Goal: Transaction & Acquisition: Subscribe to service/newsletter

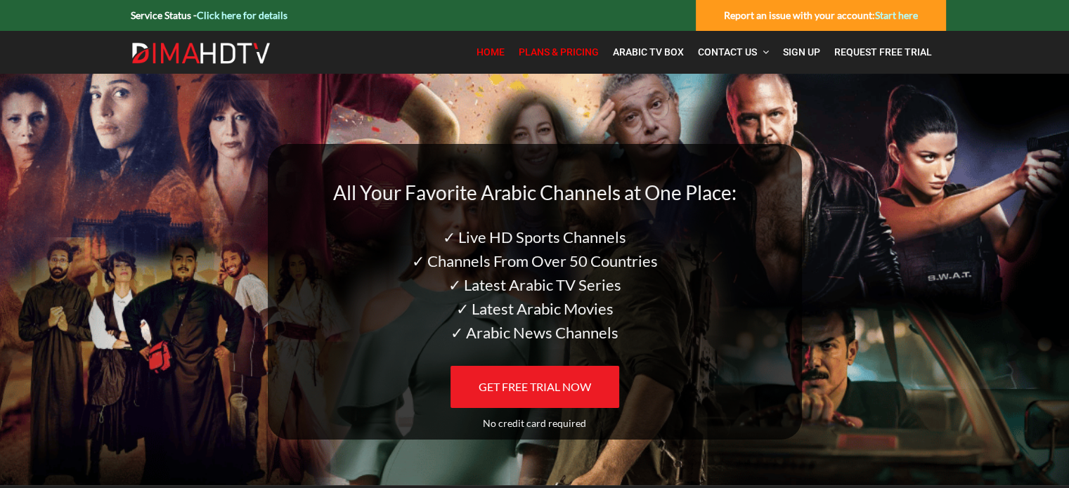
click at [582, 53] on span "Plans & Pricing" at bounding box center [559, 51] width 80 height 11
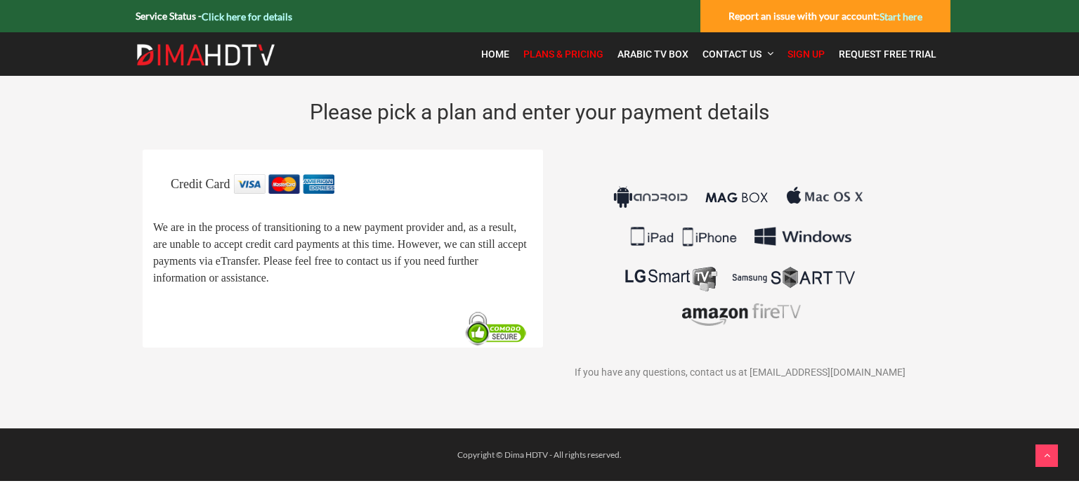
click at [1048, 462] on link at bounding box center [1047, 456] width 22 height 22
click at [498, 50] on span "Home" at bounding box center [495, 53] width 28 height 11
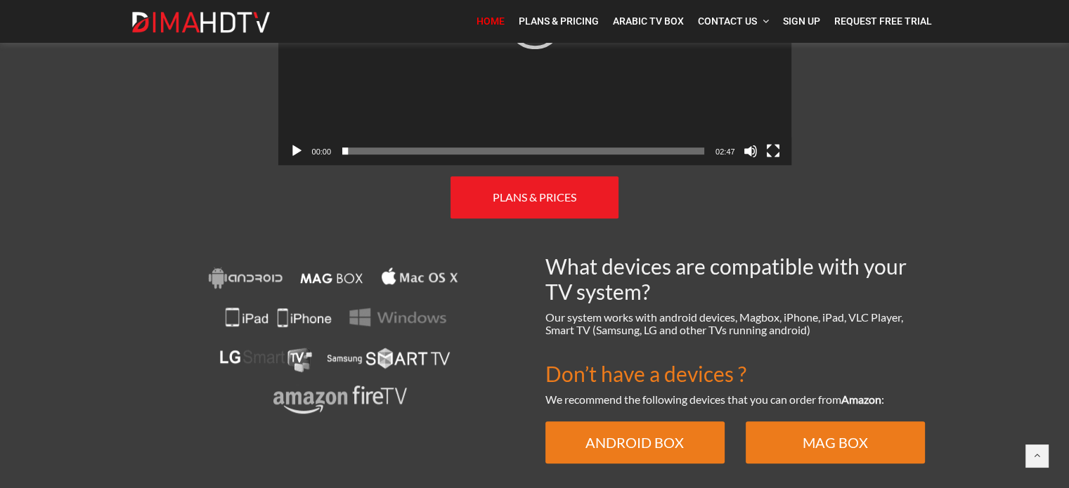
scroll to position [832, 0]
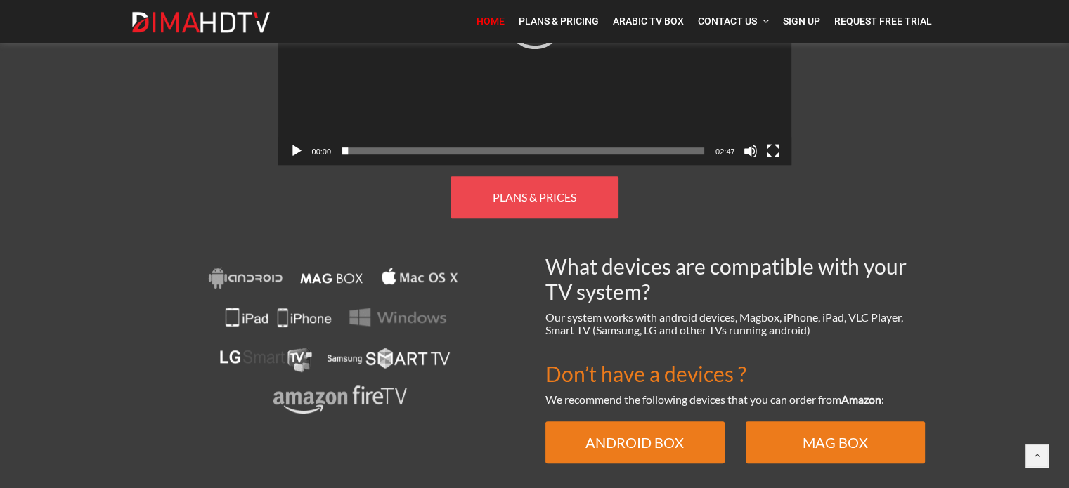
click at [511, 190] on span "PLANS & PRICES" at bounding box center [535, 196] width 84 height 13
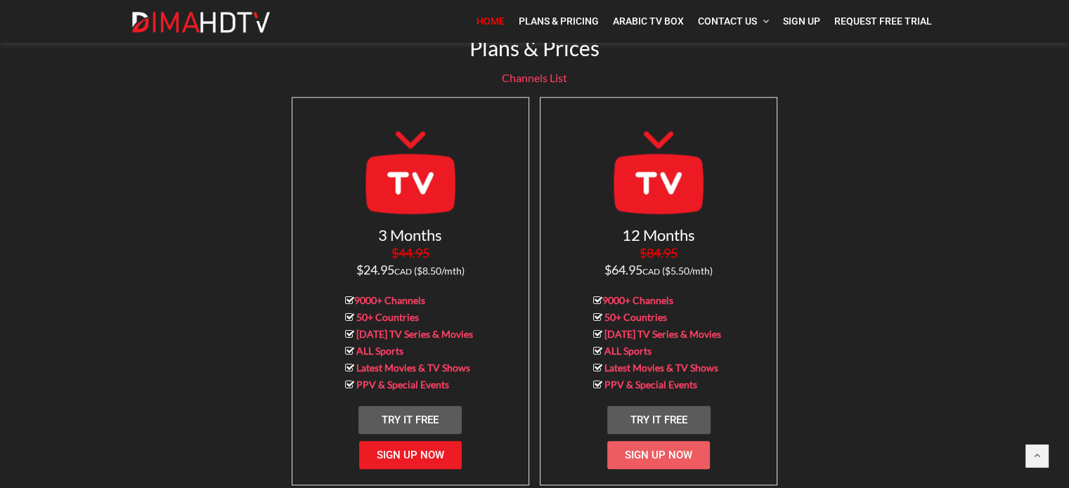
click at [634, 449] on link "Sign Up Now" at bounding box center [658, 455] width 103 height 28
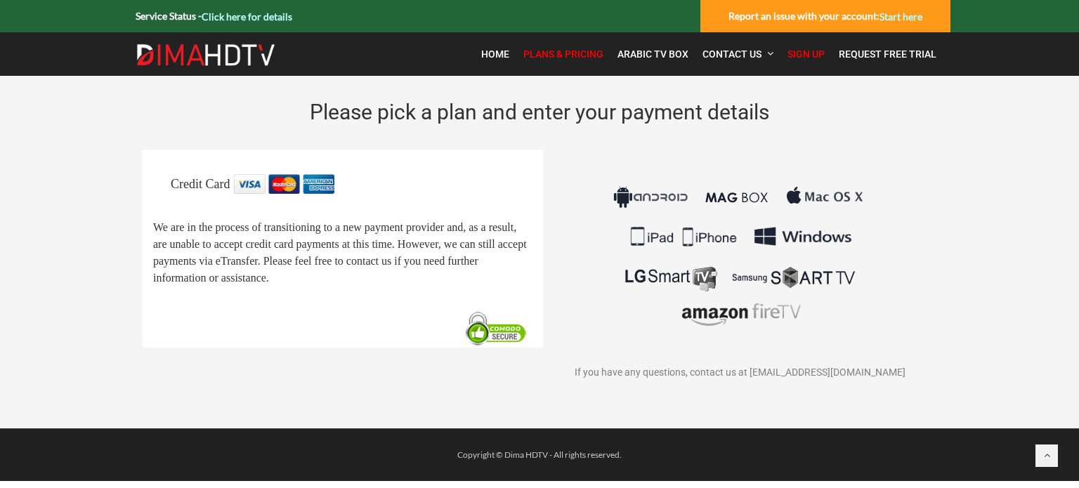
click at [230, 188] on span "Credit Card" at bounding box center [200, 184] width 59 height 14
click at [861, 58] on span "Request Free Trial" at bounding box center [888, 53] width 98 height 11
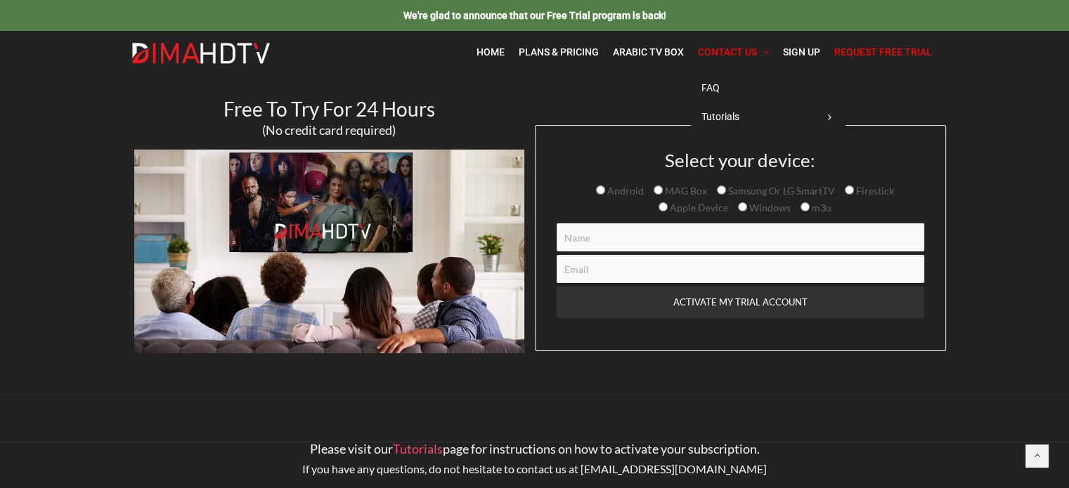
click at [717, 53] on span "Contact Us" at bounding box center [727, 51] width 59 height 11
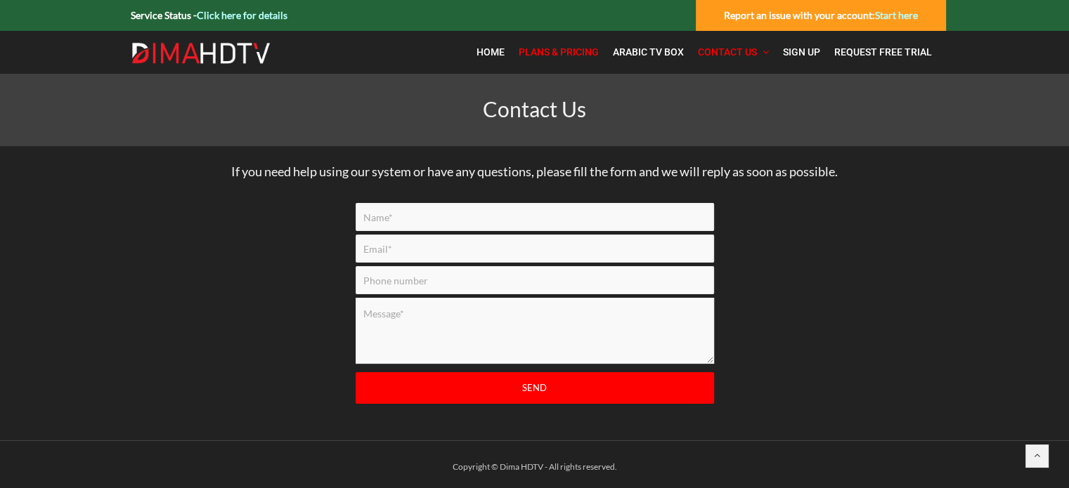
click at [549, 51] on span "Plans & Pricing" at bounding box center [559, 51] width 80 height 11
